Goal: Transaction & Acquisition: Purchase product/service

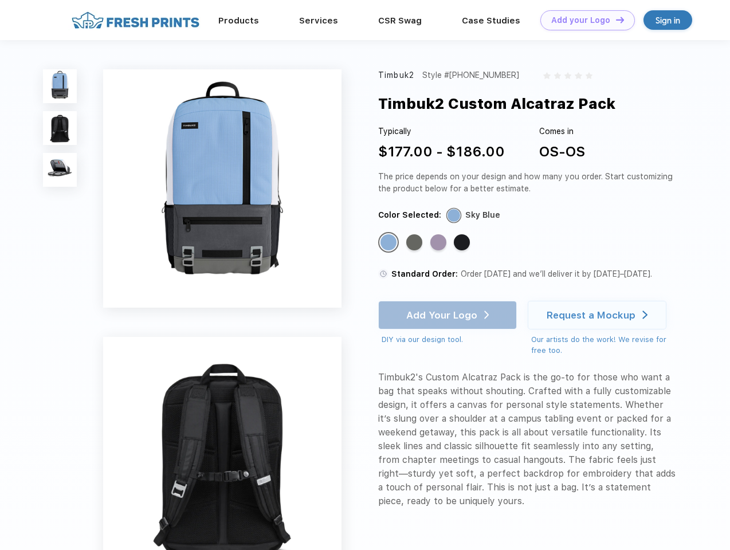
click at [583, 20] on link "Add your Logo Design Tool" at bounding box center [587, 20] width 95 height 20
click at [0, 0] on div "Design Tool" at bounding box center [0, 0] width 0 height 0
click at [615, 19] on link "Add your Logo Design Tool" at bounding box center [587, 20] width 95 height 20
click at [60, 86] on img at bounding box center [60, 86] width 34 height 34
click at [60, 128] on img at bounding box center [60, 128] width 34 height 34
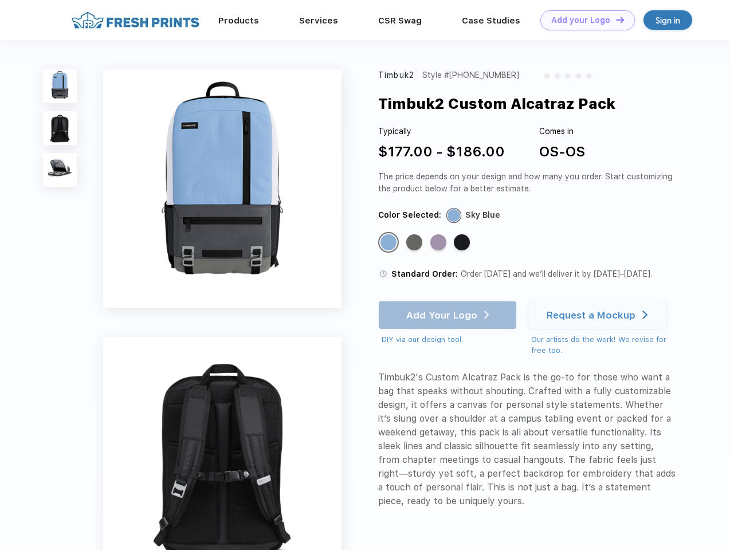
click at [60, 170] on img at bounding box center [60, 170] width 34 height 34
click at [390, 243] on div "Standard Color" at bounding box center [389, 242] width 16 height 16
click at [416, 243] on div "Standard Color" at bounding box center [414, 242] width 16 height 16
click at [440, 243] on div "Standard Color" at bounding box center [438, 242] width 16 height 16
click at [463, 243] on div "Standard Color" at bounding box center [462, 242] width 16 height 16
